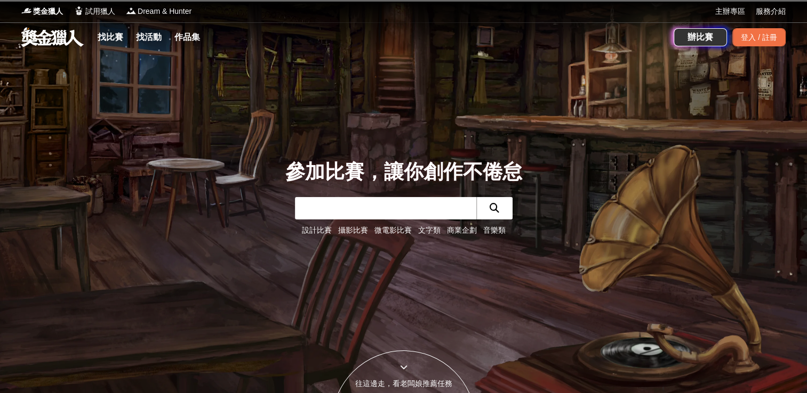
click at [425, 234] on link "文字類" at bounding box center [429, 230] width 22 height 9
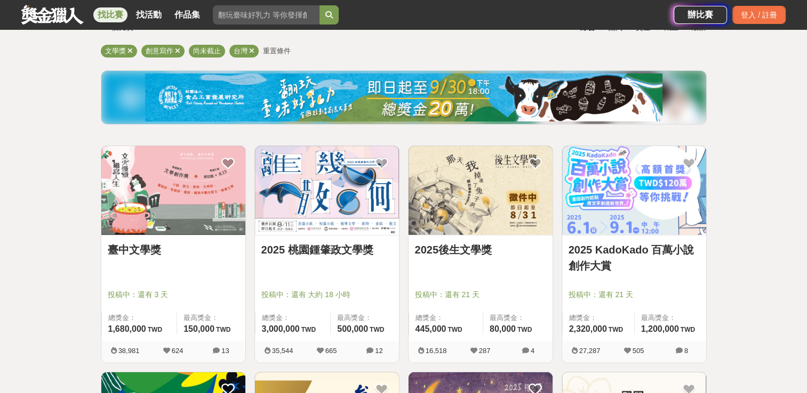
scroll to position [72, 0]
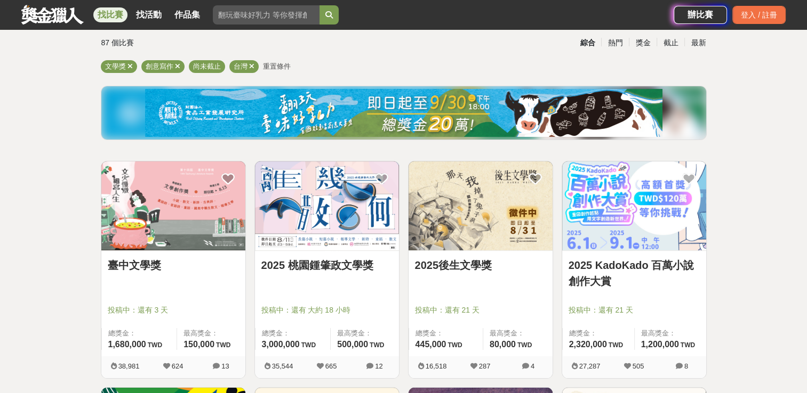
click at [371, 260] on link "2025 桃園鍾肇政文學獎" at bounding box center [326, 266] width 131 height 16
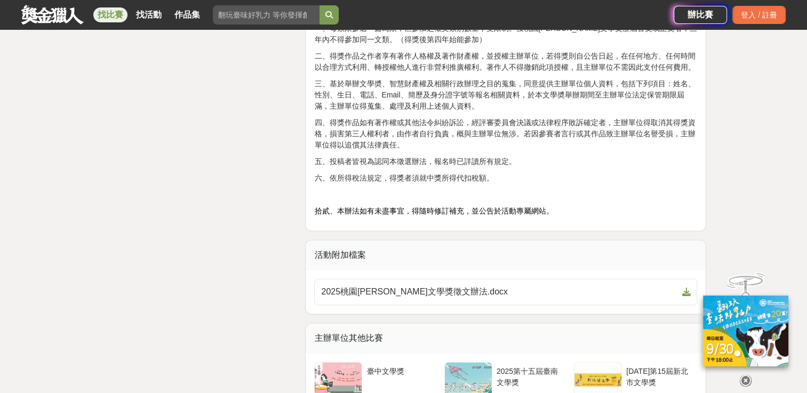
scroll to position [1667, 0]
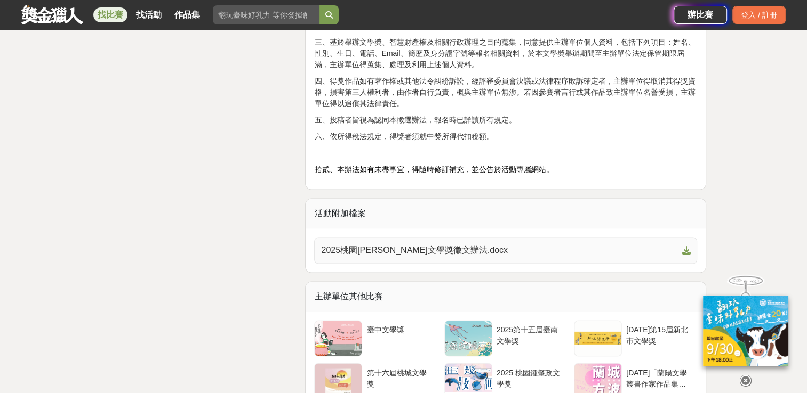
click at [453, 252] on span "2025桃園[PERSON_NAME]文學獎徵文辦法.docx" at bounding box center [499, 250] width 356 height 13
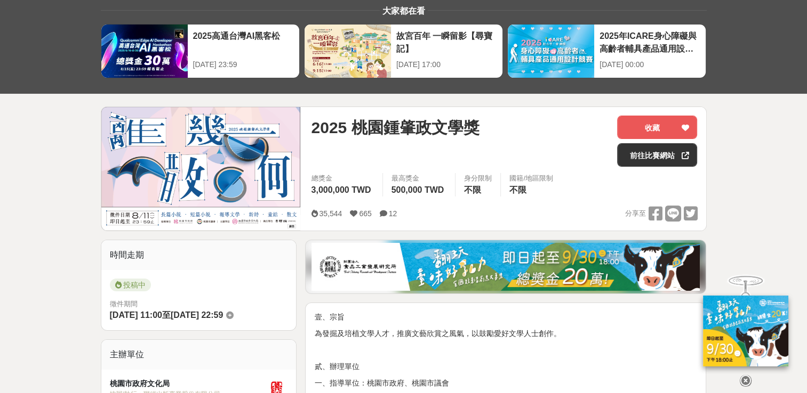
scroll to position [0, 0]
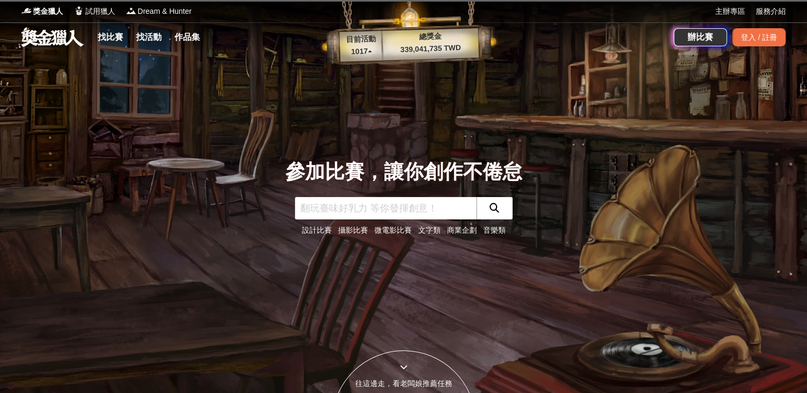
click at [428, 229] on link "文字類" at bounding box center [429, 230] width 22 height 9
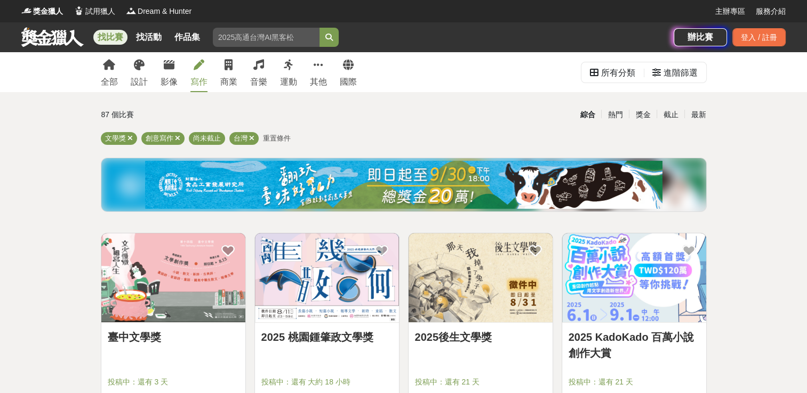
click at [332, 328] on div "2025 桃園[PERSON_NAME]文學獎 投稿中：還有 大約 18 小時 總獎金： 3,000,000 300 萬 TWD 最高獎金： 500,000 …" at bounding box center [327, 376] width 144 height 106
click at [333, 337] on link "2025 桃園鍾肇政文學獎" at bounding box center [326, 337] width 131 height 16
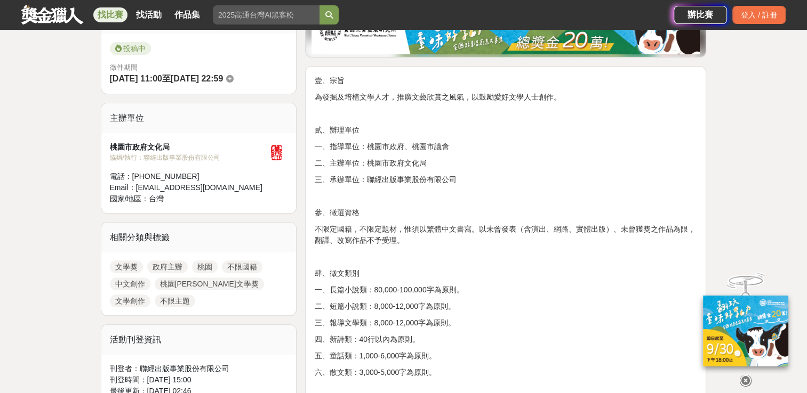
scroll to position [300, 0]
